Goal: Task Accomplishment & Management: Complete application form

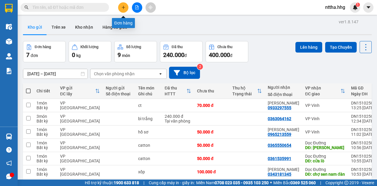
click at [124, 6] on icon "plus" at bounding box center [123, 7] width 4 height 4
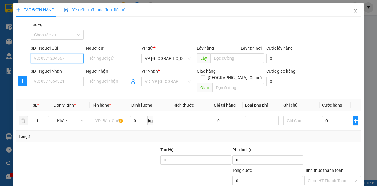
click at [60, 59] on input "SĐT Người Gửi" at bounding box center [57, 58] width 53 height 9
type input "0918648183"
click at [57, 67] on div "0918648183 - châu" at bounding box center [57, 70] width 46 height 6
type input "châu"
type input "0918648183"
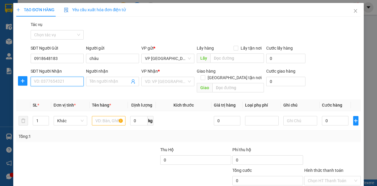
click at [52, 81] on input "SĐT Người Nhận" at bounding box center [57, 81] width 53 height 9
type input "0911952818"
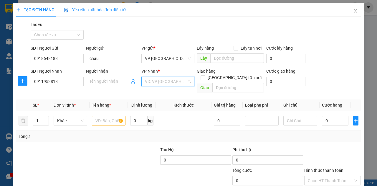
click at [156, 83] on input "search" at bounding box center [166, 81] width 42 height 9
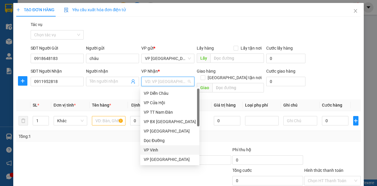
click at [158, 147] on div "VP Vinh" at bounding box center [170, 149] width 52 height 6
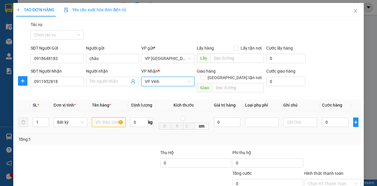
click at [110, 117] on input "text" at bounding box center [109, 121] width 34 height 9
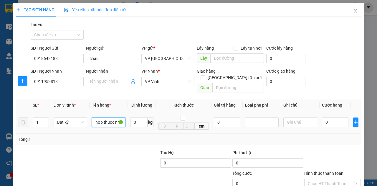
scroll to position [0, 0]
type input "hộp thuốc nhỏ"
click at [329, 117] on input "0" at bounding box center [335, 121] width 27 height 9
type input "4"
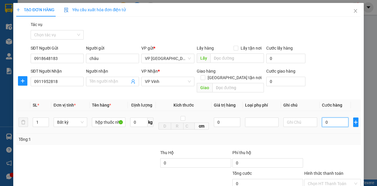
type input "4"
type input "40"
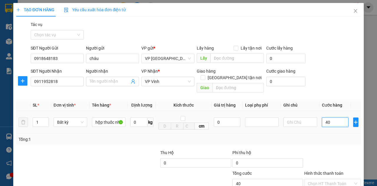
type input "400"
type input "4.000"
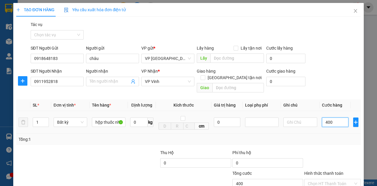
type input "4.000"
type input "40.000"
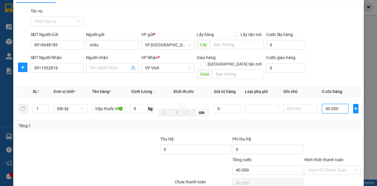
scroll to position [35, 0]
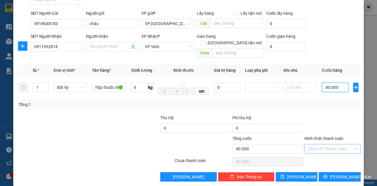
type input "40.000"
click at [322, 144] on input "Hình thức thanh toán" at bounding box center [330, 148] width 45 height 9
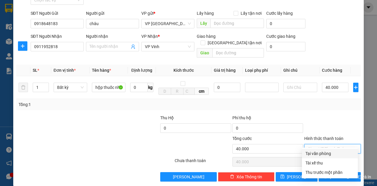
click at [320, 153] on div "Tại văn phòng" at bounding box center [329, 153] width 49 height 6
type input "0"
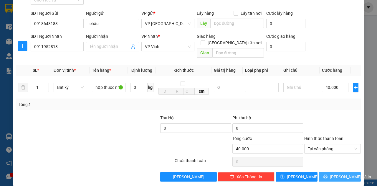
click at [327, 174] on icon "printer" at bounding box center [325, 176] width 4 height 4
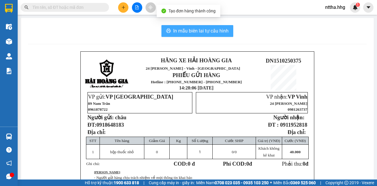
click at [178, 34] on span "In mẫu biên lai tự cấu hình" at bounding box center [200, 30] width 55 height 7
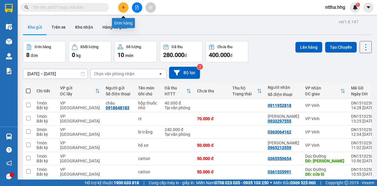
drag, startPoint x: 124, startPoint y: 5, endPoint x: 125, endPoint y: 0, distance: 5.0
click at [125, 0] on div "Kết quả tìm kiếm ( 0 ) Bộ lọc No Data nttha.hhg 1" at bounding box center [188, 7] width 377 height 15
click at [122, 8] on icon "plus" at bounding box center [123, 7] width 4 height 4
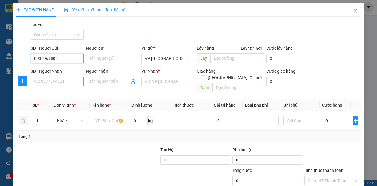
type input "0935969808"
click at [54, 81] on input "SĐT Người Nhận" at bounding box center [57, 81] width 53 height 9
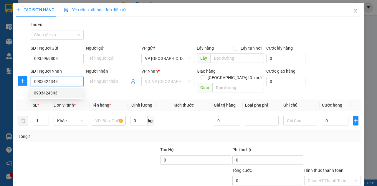
click at [61, 94] on div "0903424343" at bounding box center [57, 93] width 46 height 6
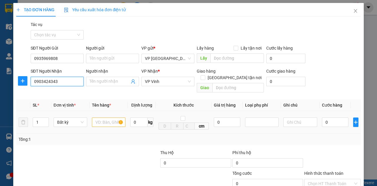
type input "0903424343"
drag, startPoint x: 97, startPoint y: 113, endPoint x: 96, endPoint y: 110, distance: 3.5
click at [97, 117] on input "text" at bounding box center [109, 121] width 34 height 9
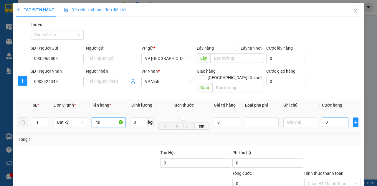
type input "hs"
type input "5"
type input "50"
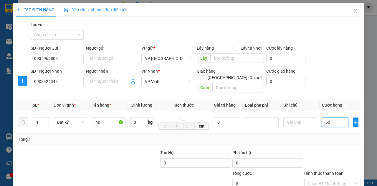
type input "50"
type input "500"
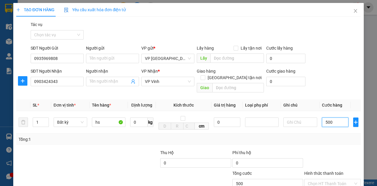
type input "5.000"
type input "50.000"
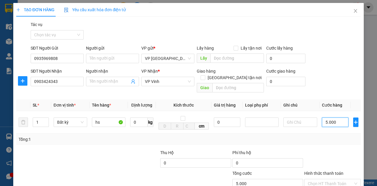
type input "50.000"
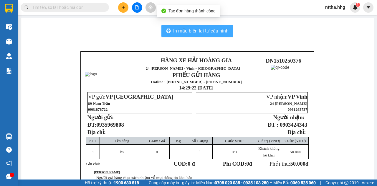
click at [183, 30] on span "In mẫu biên lai tự cấu hình" at bounding box center [200, 30] width 55 height 7
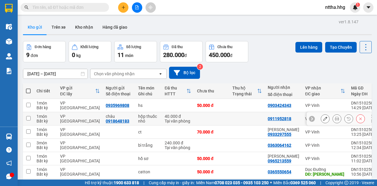
click at [335, 117] on icon at bounding box center [337, 118] width 4 height 4
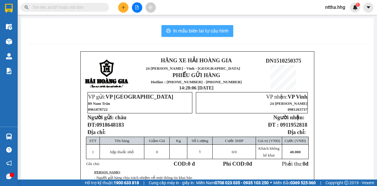
click at [209, 31] on span "In mẫu biên lai tự cấu hình" at bounding box center [200, 30] width 55 height 7
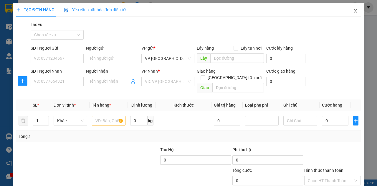
click at [353, 11] on icon "close" at bounding box center [355, 11] width 5 height 5
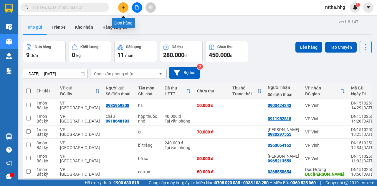
click at [120, 6] on button at bounding box center [123, 7] width 10 height 10
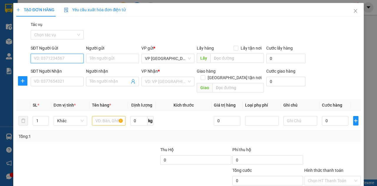
drag, startPoint x: 71, startPoint y: 57, endPoint x: 72, endPoint y: 51, distance: 6.0
click at [71, 52] on div "SĐT Người Gửi VD: 0371234567" at bounding box center [57, 55] width 53 height 21
type input "0905477368"
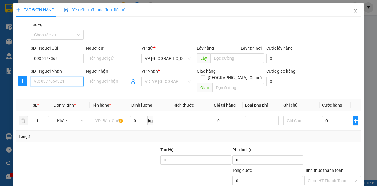
click at [63, 82] on input "SĐT Người Nhận" at bounding box center [57, 81] width 53 height 9
click at [64, 88] on div "0915000060" at bounding box center [56, 92] width 53 height 9
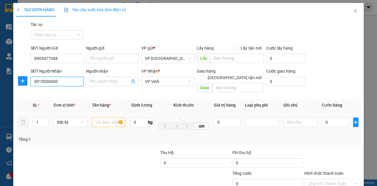
type input "0915000060"
click at [102, 117] on input "text" at bounding box center [109, 121] width 34 height 9
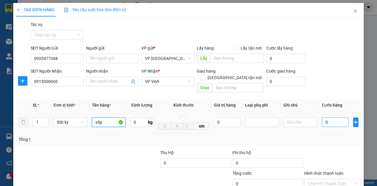
type input "xốp"
click at [326, 117] on input "0" at bounding box center [335, 121] width 27 height 9
type input "5"
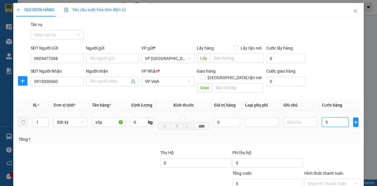
type input "50"
type input "500"
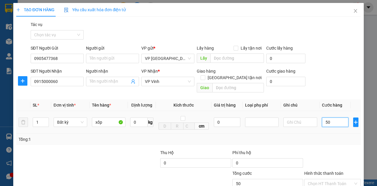
type input "500"
type input "5.000"
type input "50.000"
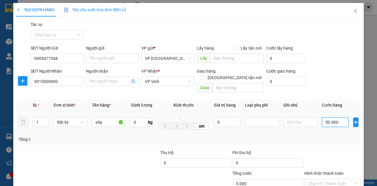
type input "50.000"
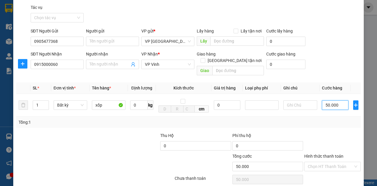
scroll to position [35, 0]
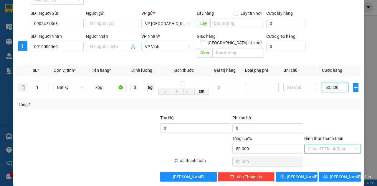
type input "50.000"
click at [346, 144] on input "Hình thức thanh toán" at bounding box center [330, 148] width 45 height 9
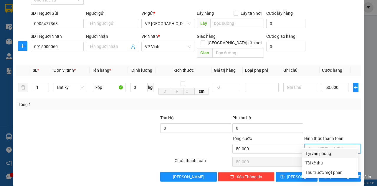
click at [319, 152] on div "Tại văn phòng" at bounding box center [329, 153] width 49 height 6
type input "0"
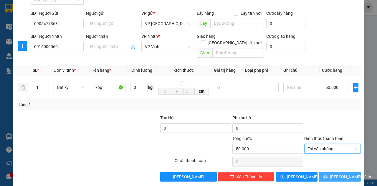
click at [334, 173] on span "[PERSON_NAME] và In" at bounding box center [350, 176] width 41 height 6
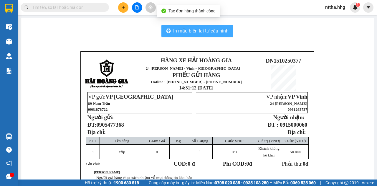
click at [199, 34] on span "In mẫu biên lai tự cấu hình" at bounding box center [200, 30] width 55 height 7
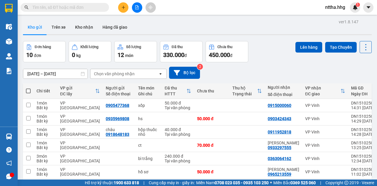
scroll to position [19, 0]
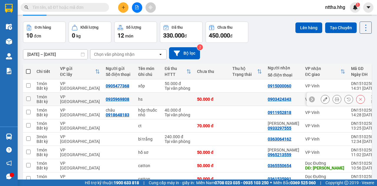
click at [337, 100] on button at bounding box center [337, 99] width 8 height 10
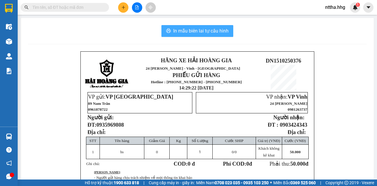
click at [223, 28] on span "In mẫu biên lai tự cấu hình" at bounding box center [200, 30] width 55 height 7
